Goal: Use online tool/utility: Utilize a website feature to perform a specific function

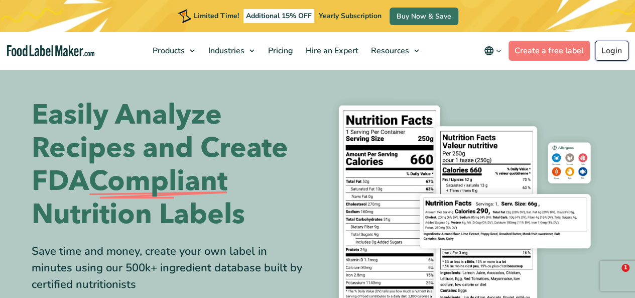
click at [613, 55] on link "Login" at bounding box center [612, 51] width 34 height 20
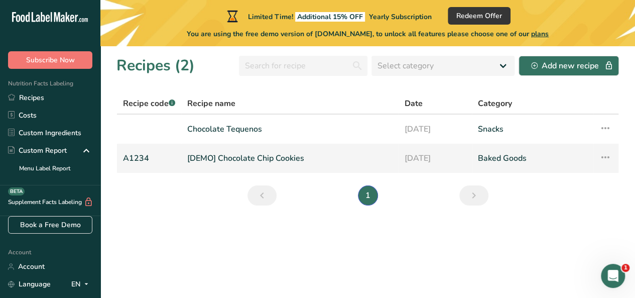
click at [253, 154] on link "[DEMO] Chocolate Chip Cookies" at bounding box center [289, 158] width 205 height 21
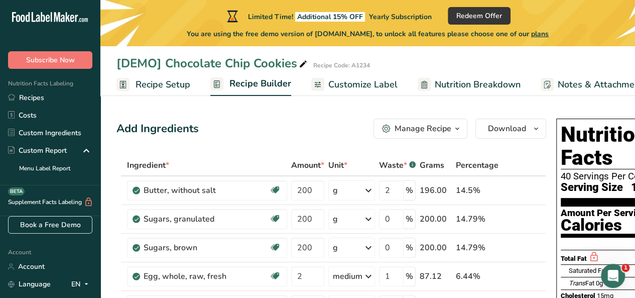
click at [179, 85] on span "Recipe Setup" at bounding box center [162, 85] width 55 height 14
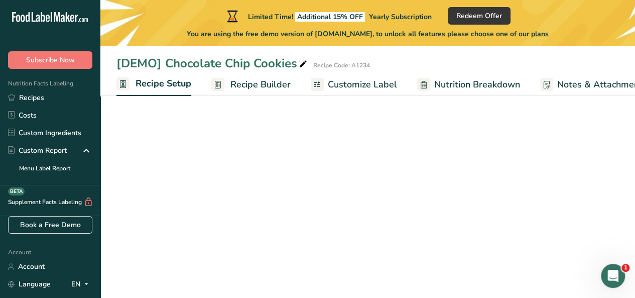
scroll to position [0, 4]
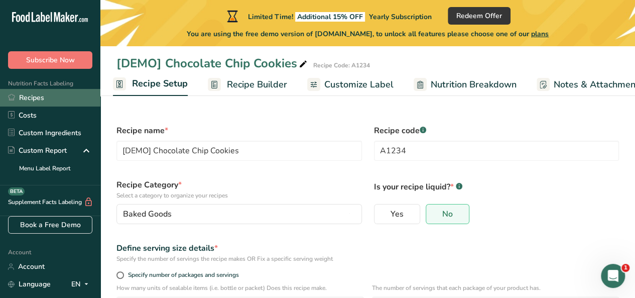
click at [49, 102] on link "Recipes" at bounding box center [50, 98] width 100 height 18
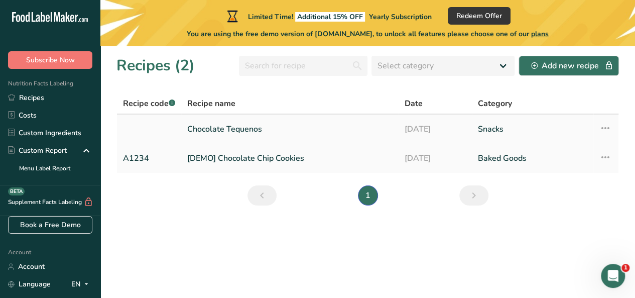
click at [248, 129] on link "Chocolate Tequenos" at bounding box center [289, 128] width 205 height 21
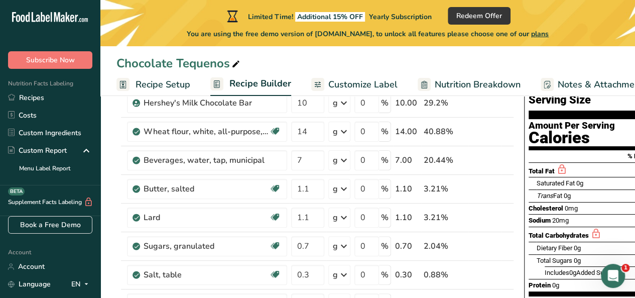
scroll to position [39, 0]
